Goal: Contribute content: Add original content to the website for others to see

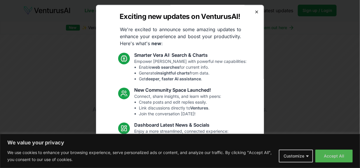
click at [254, 11] on icon "button" at bounding box center [256, 12] width 5 height 5
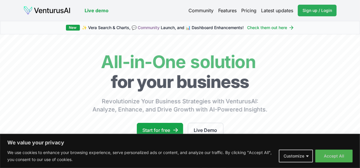
click at [314, 9] on span "Sign up / Login" at bounding box center [316, 11] width 29 height 6
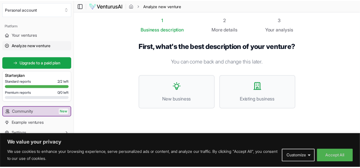
scroll to position [1, 0]
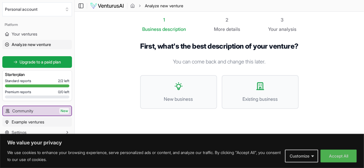
click at [38, 123] on span "Example ventures" at bounding box center [28, 122] width 33 height 6
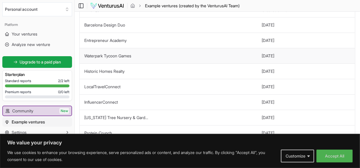
scroll to position [39, 0]
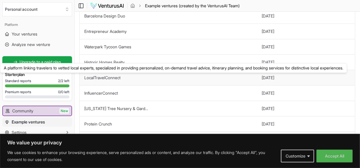
click at [108, 78] on link "LocalTravelConnect" at bounding box center [102, 77] width 36 height 5
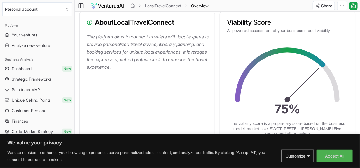
scroll to position [31, 0]
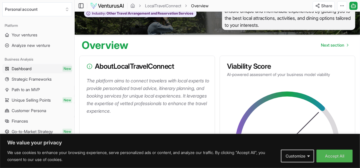
click at [28, 69] on span "Dashboard" at bounding box center [22, 69] width 20 height 6
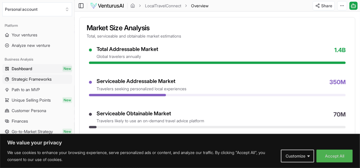
scroll to position [117, 0]
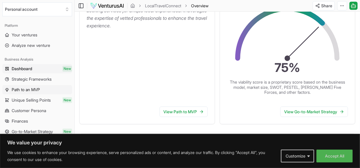
click at [30, 92] on span "Path to an MVP" at bounding box center [26, 90] width 28 height 6
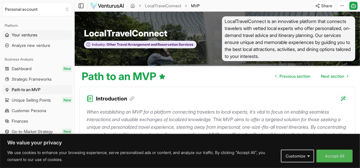
click at [33, 36] on span "Your ventures" at bounding box center [25, 35] width 26 height 6
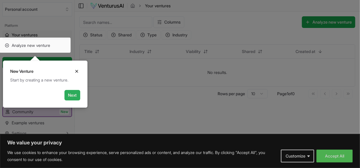
click at [73, 95] on button "Next" at bounding box center [72, 95] width 16 height 10
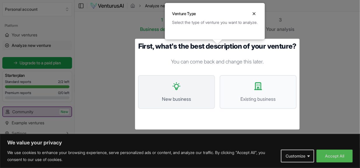
click at [191, 102] on button "New business" at bounding box center [176, 92] width 77 height 34
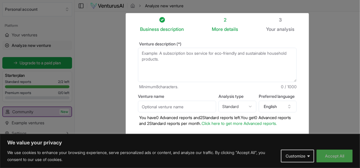
click at [324, 155] on button "Accept All" at bounding box center [334, 156] width 36 height 13
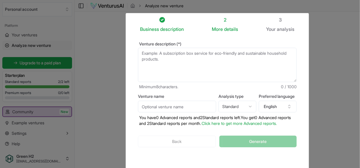
click at [170, 54] on textarea "Venture description (*)" at bounding box center [217, 65] width 159 height 34
click at [192, 55] on textarea "Venture description (*)" at bounding box center [217, 65] width 159 height 34
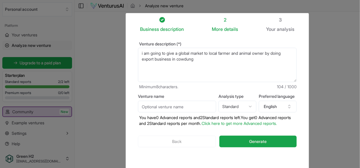
type textarea "i am going to give a global market to local farmer and animal owner by doing ex…"
click at [245, 105] on html "We value your privacy We use cookies to enhance your browsing experience, serve…" at bounding box center [180, 84] width 360 height 168
select select "advanced"
click at [279, 109] on button "English" at bounding box center [278, 107] width 38 height 12
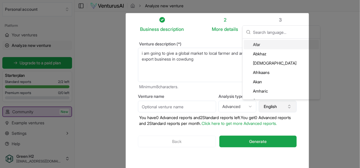
click at [279, 109] on button "English" at bounding box center [278, 107] width 38 height 12
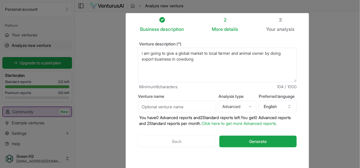
click at [159, 107] on input "Venture name" at bounding box center [177, 107] width 78 height 12
click at [159, 107] on input "Vishwa exim" at bounding box center [177, 107] width 78 height 12
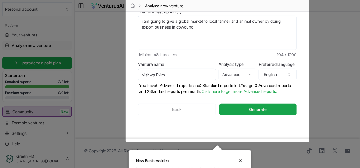
scroll to position [39, 0]
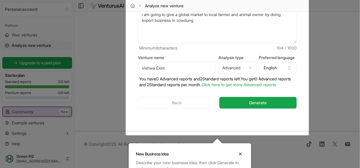
type input "Vishwa Exim"
click at [245, 67] on html "We value your privacy We use cookies to enhance your browsing experience, serve…" at bounding box center [180, 45] width 360 height 168
select select "standard"
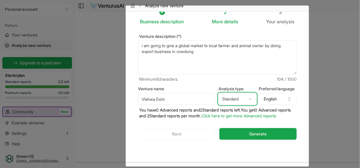
scroll to position [0, 0]
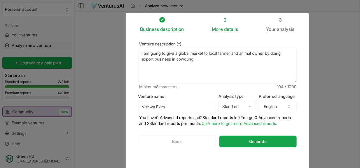
click at [213, 61] on textarea "i am going to give a global market to local farmer and animal owner by doing ex…" at bounding box center [217, 65] width 159 height 34
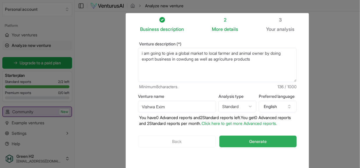
type textarea "i am going to give a global market to local farmer and animal owner by doing ex…"
click at [250, 145] on span "Generate" at bounding box center [257, 142] width 17 height 6
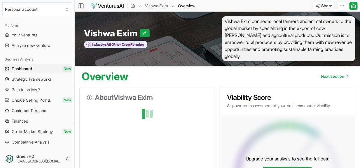
scroll to position [4, 0]
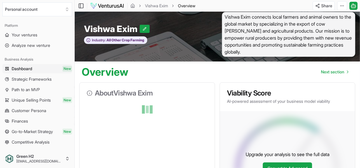
click at [242, 53] on span "Vishwa Exim connects local farmers and animal owners to the global market by sp…" at bounding box center [288, 34] width 133 height 45
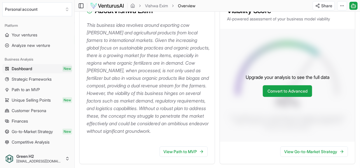
scroll to position [121, 0]
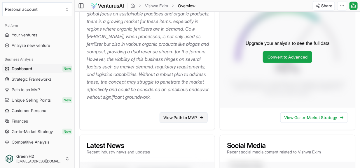
click at [202, 120] on icon at bounding box center [201, 117] width 5 height 5
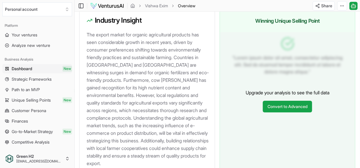
scroll to position [568, 0]
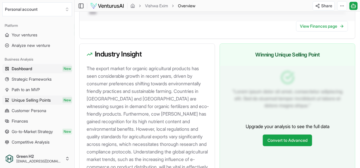
click at [50, 98] on span "Unique Selling Points" at bounding box center [31, 100] width 39 height 6
